Goal: Understand process/instructions

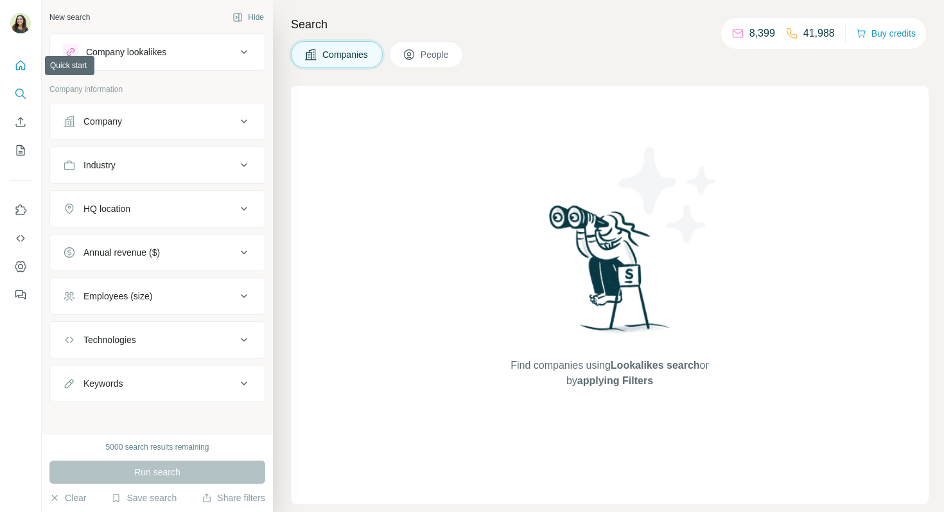
click at [19, 63] on icon "Quick start" at bounding box center [20, 65] width 13 height 13
